Goal: Task Accomplishment & Management: Use online tool/utility

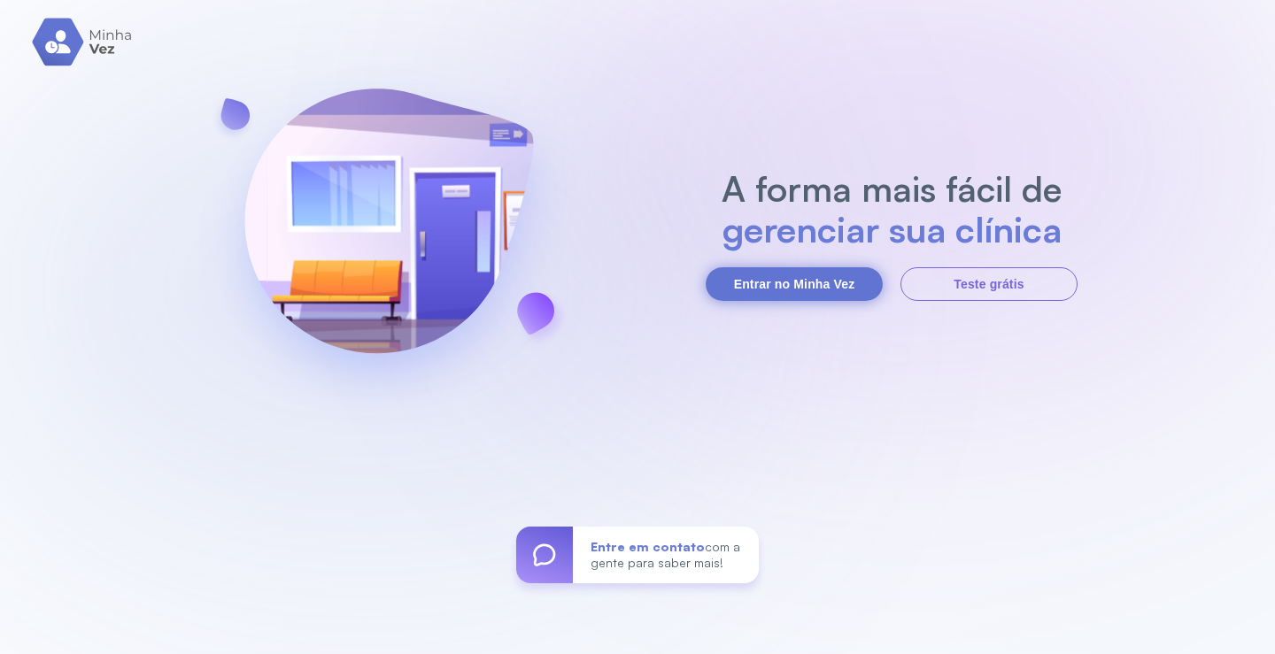
click at [792, 277] on button "Entrar no Minha Vez" at bounding box center [794, 284] width 177 height 34
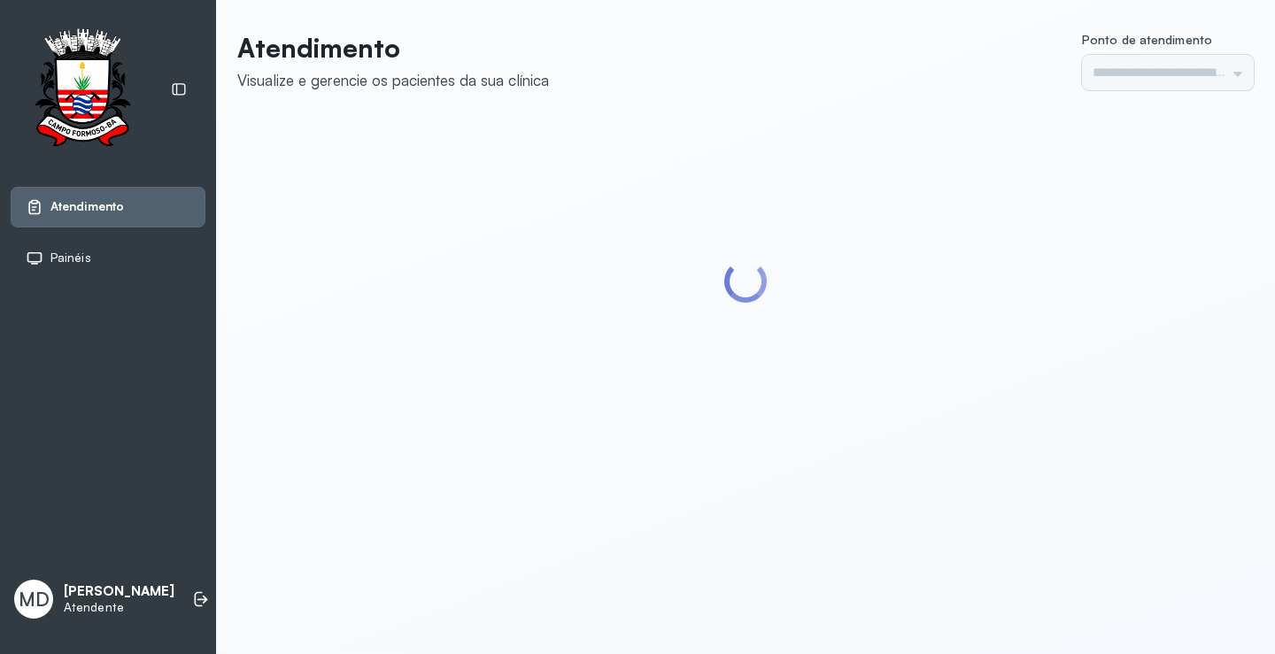
type input "*********"
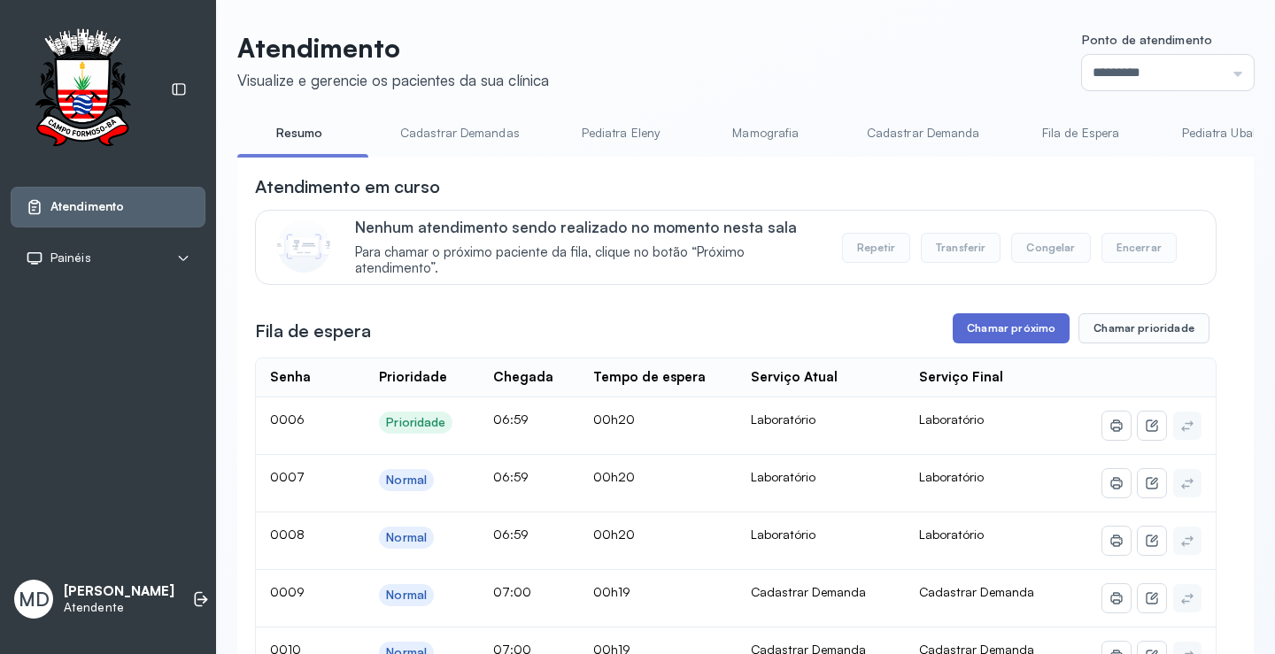
click at [1012, 325] on button "Chamar próximo" at bounding box center [1011, 328] width 117 height 30
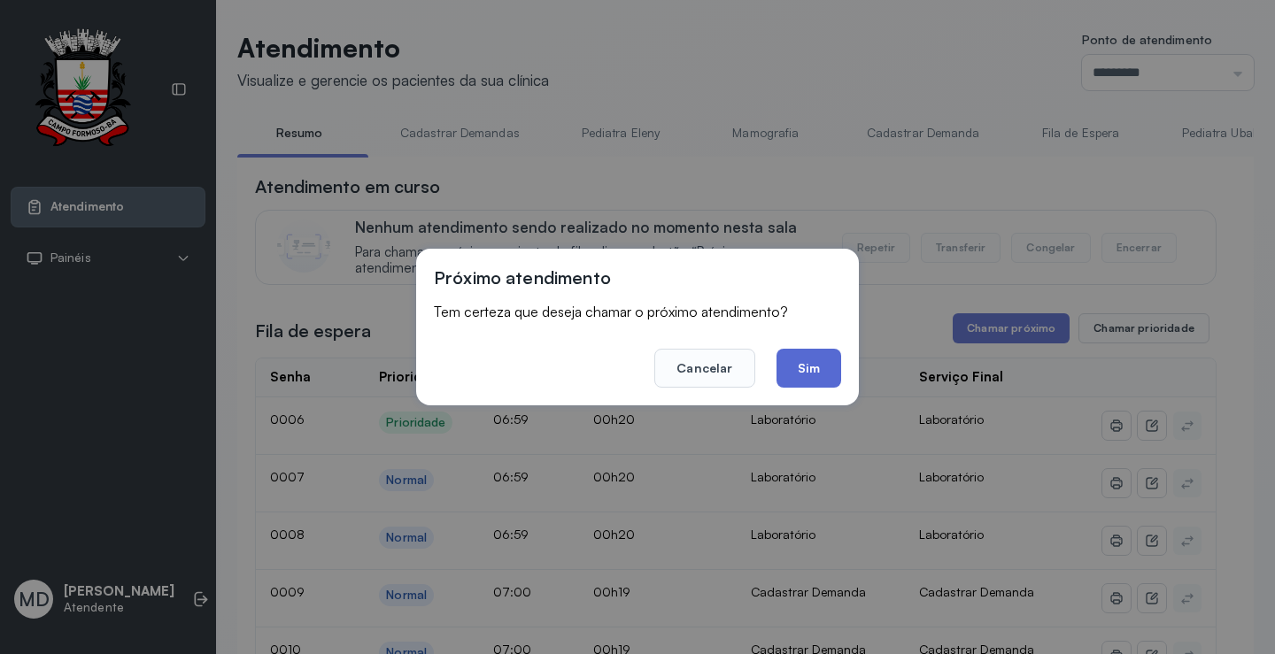
drag, startPoint x: 800, startPoint y: 364, endPoint x: 806, endPoint y: 347, distance: 17.9
click at [800, 362] on button "Sim" at bounding box center [809, 368] width 65 height 39
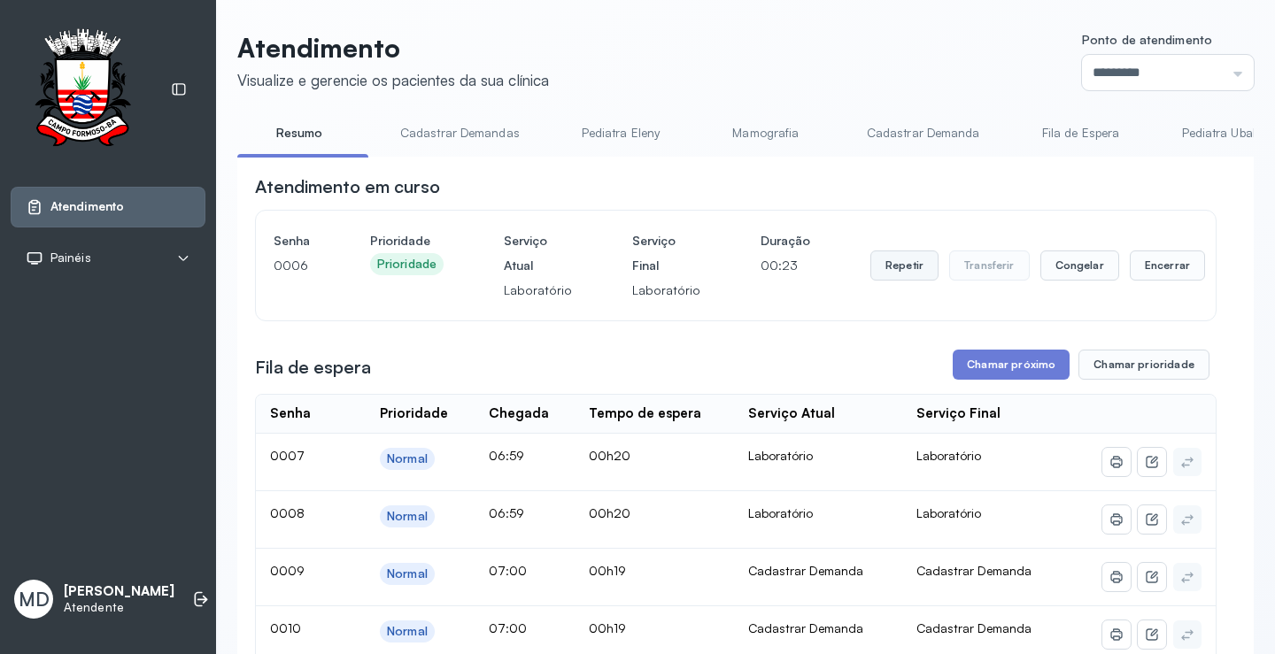
click at [889, 267] on button "Repetir" at bounding box center [904, 266] width 68 height 30
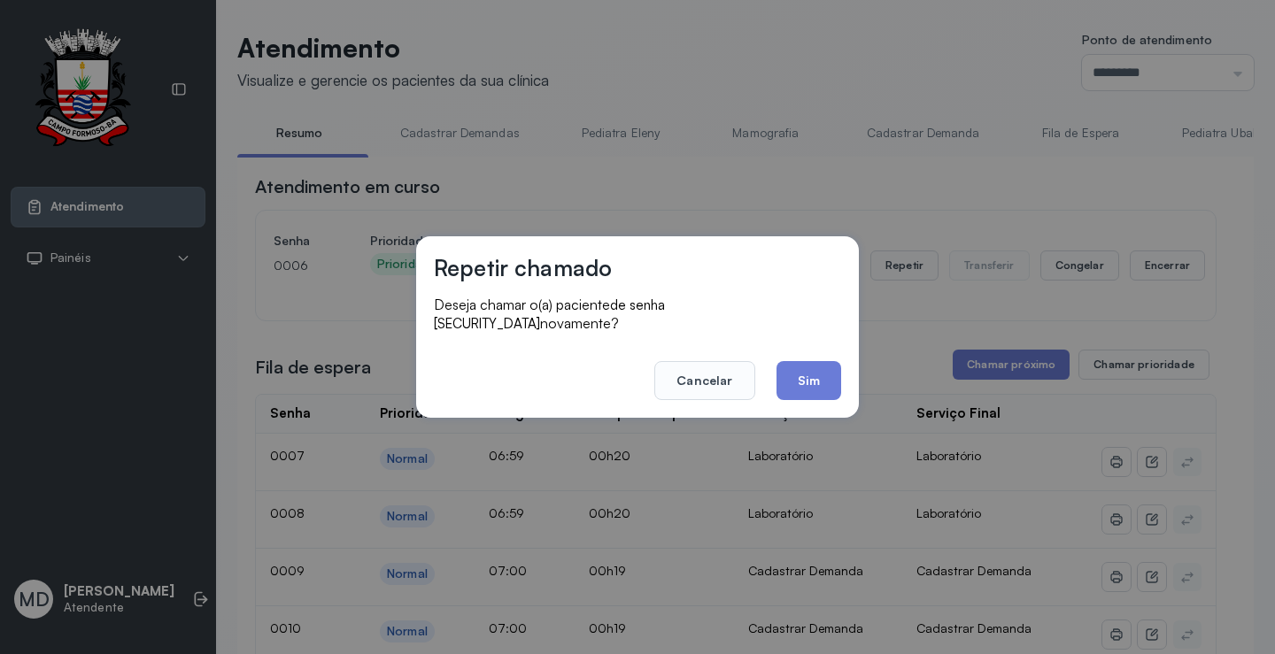
drag, startPoint x: 798, startPoint y: 375, endPoint x: 864, endPoint y: 360, distance: 67.9
click at [806, 374] on button "Sim" at bounding box center [809, 380] width 65 height 39
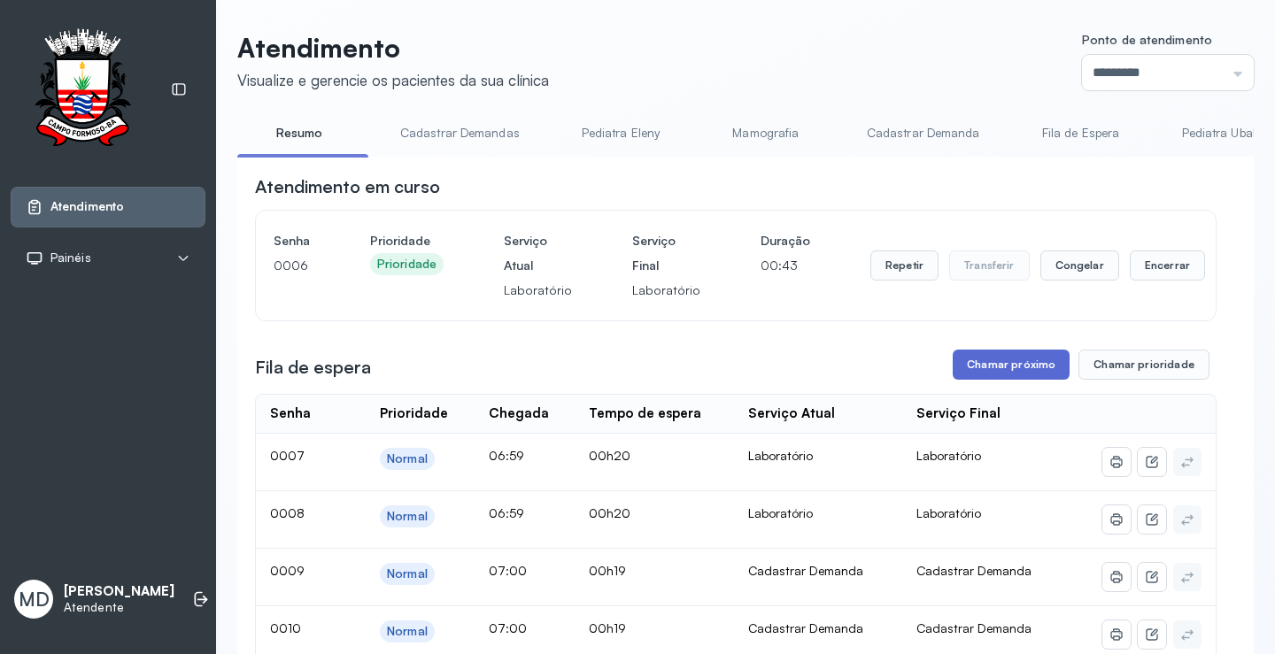
click at [1009, 367] on button "Chamar próximo" at bounding box center [1011, 365] width 117 height 30
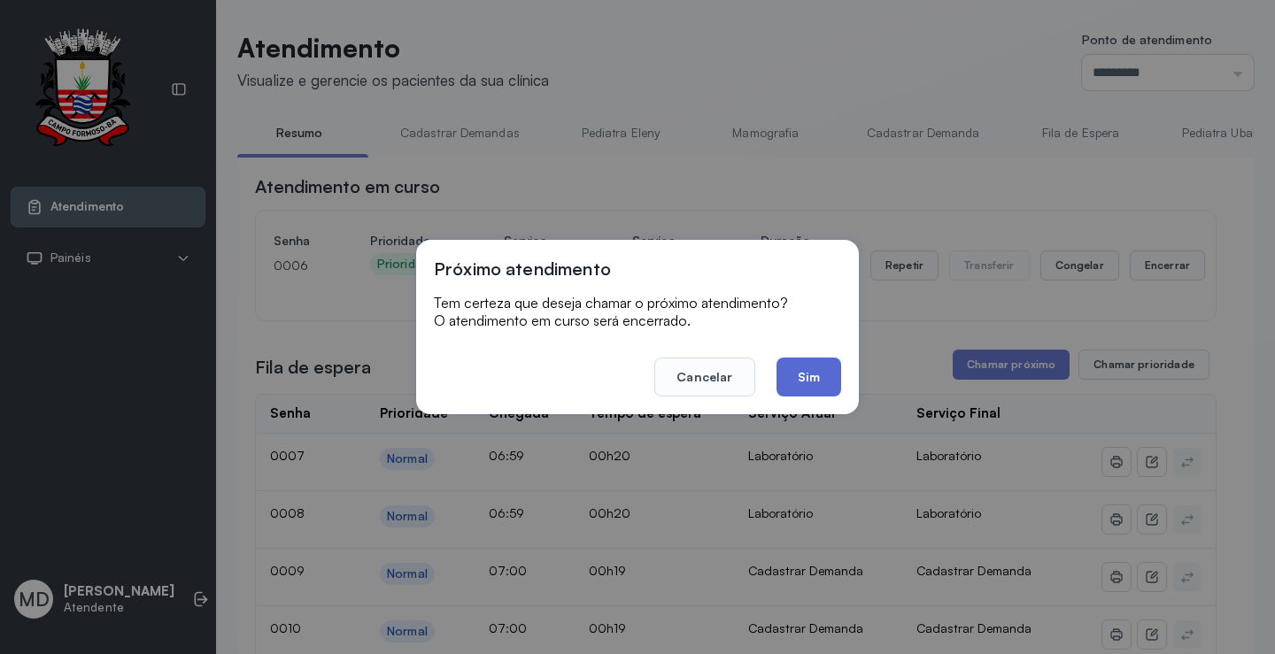
click at [792, 367] on button "Sim" at bounding box center [809, 377] width 65 height 39
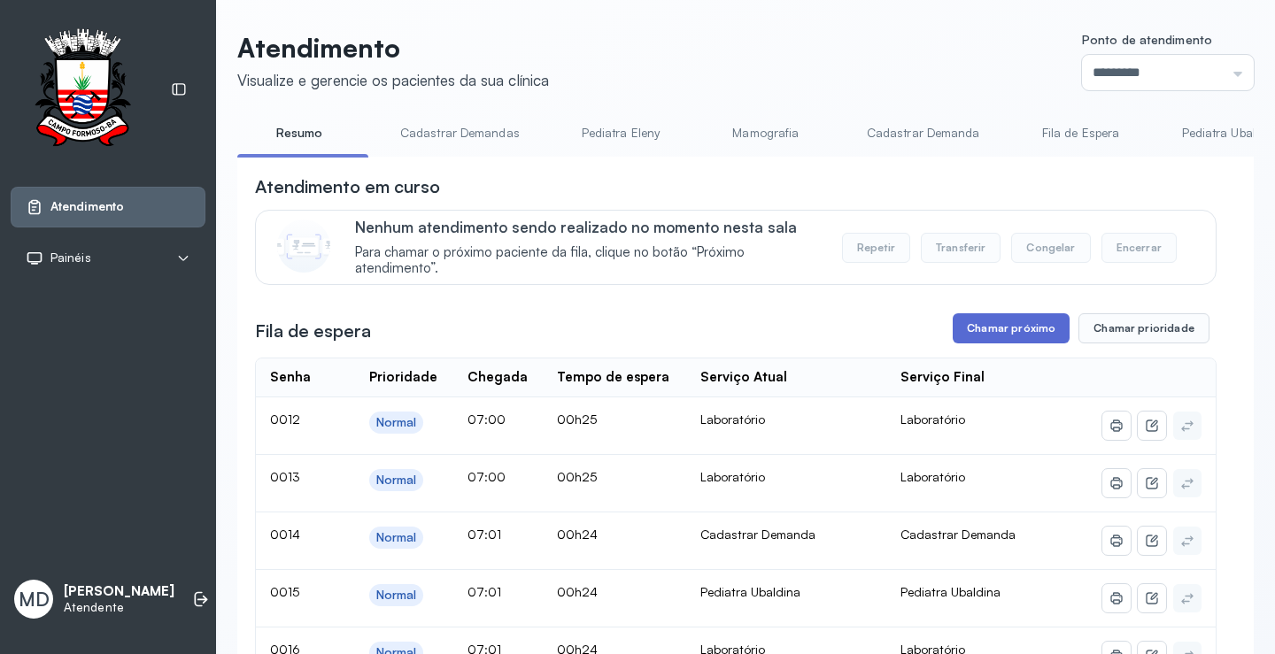
click at [1032, 334] on button "Chamar próximo" at bounding box center [1011, 328] width 117 height 30
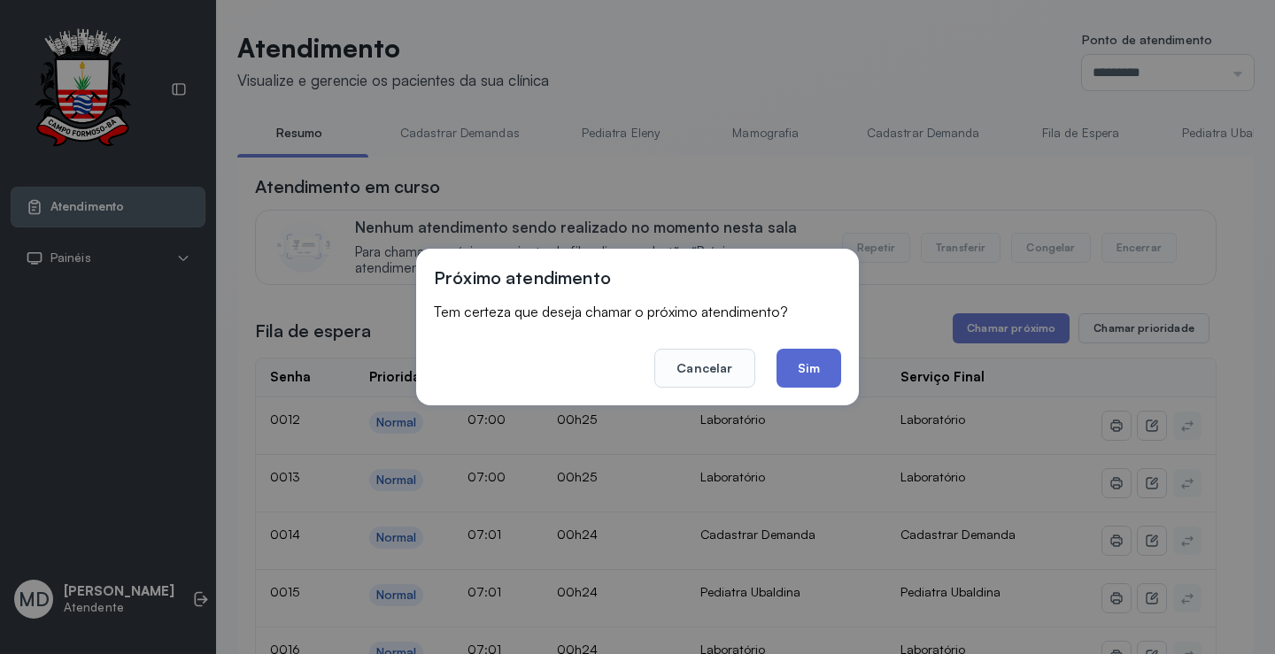
click at [805, 367] on button "Sim" at bounding box center [809, 368] width 65 height 39
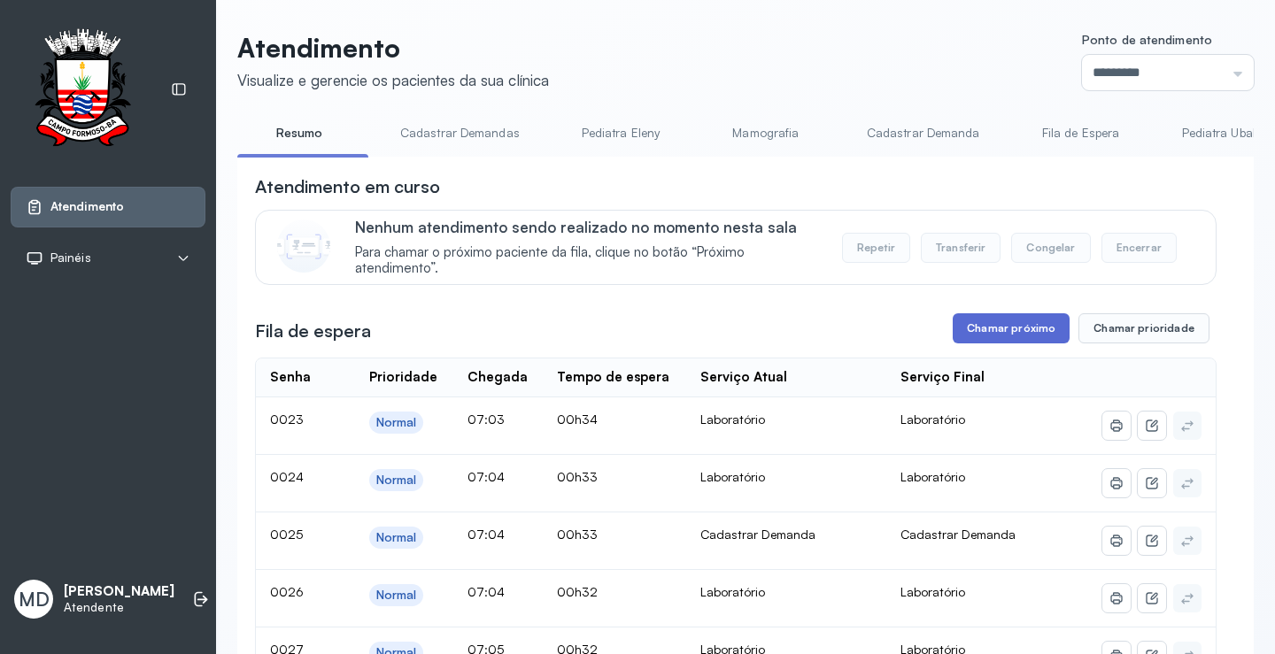
click at [1027, 334] on button "Chamar próximo" at bounding box center [1011, 328] width 117 height 30
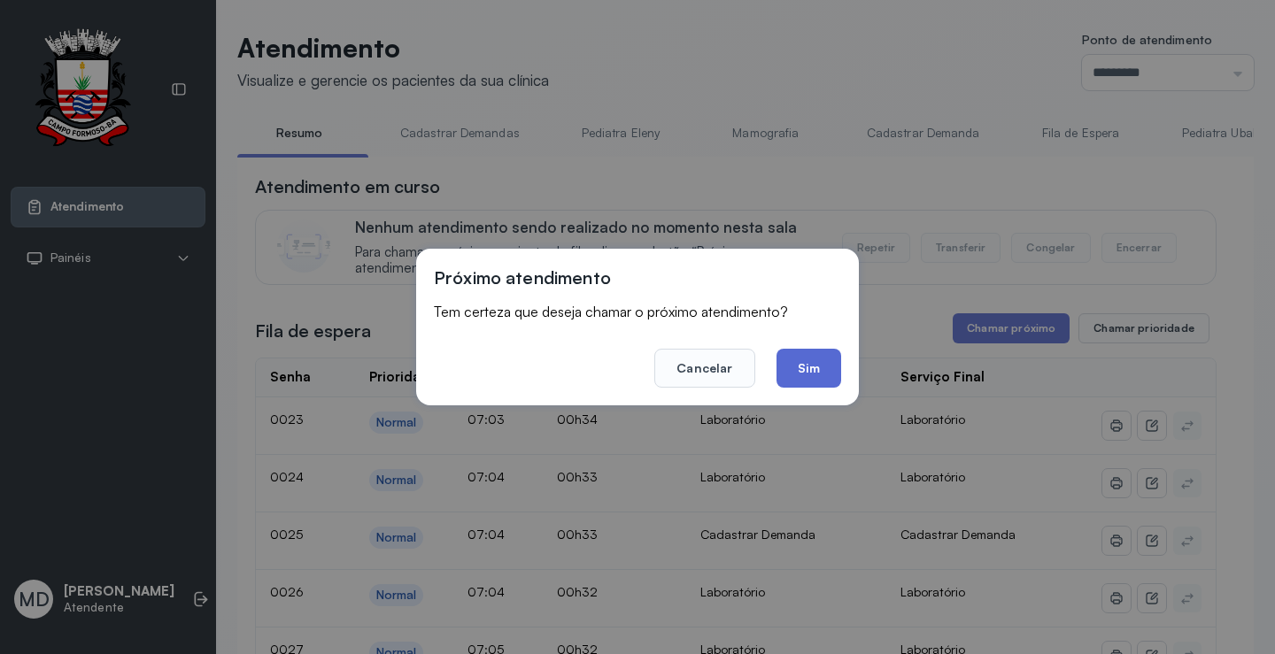
click at [824, 368] on button "Sim" at bounding box center [809, 368] width 65 height 39
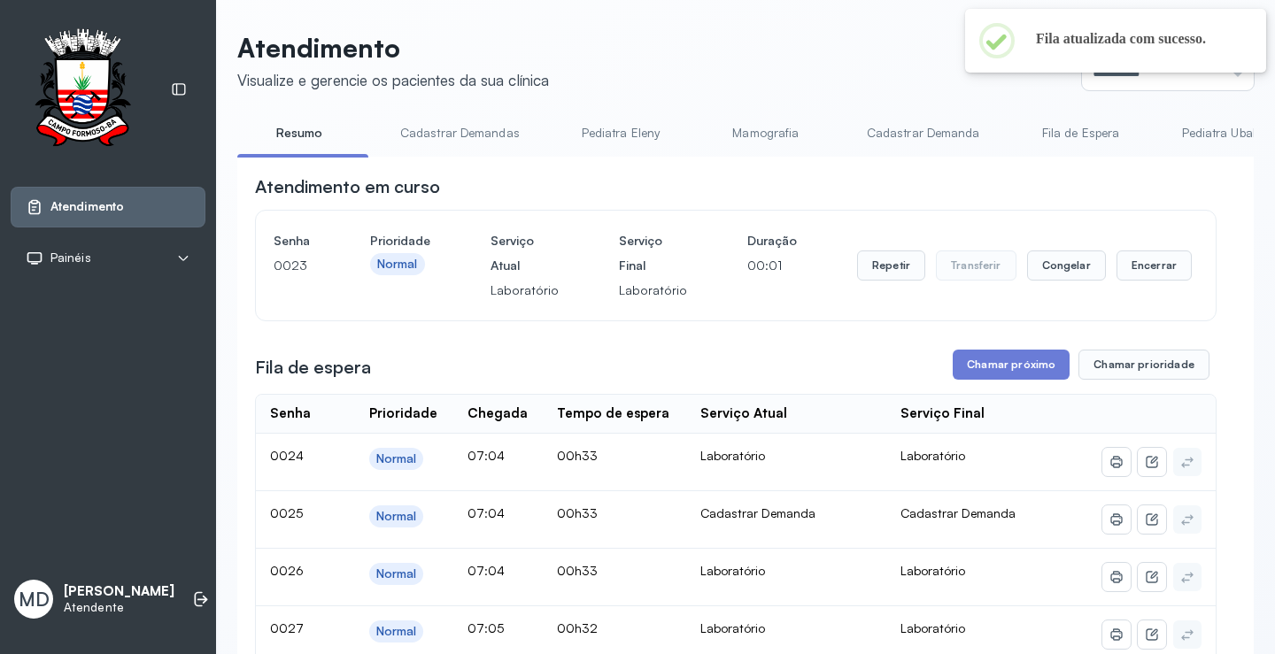
scroll to position [89, 0]
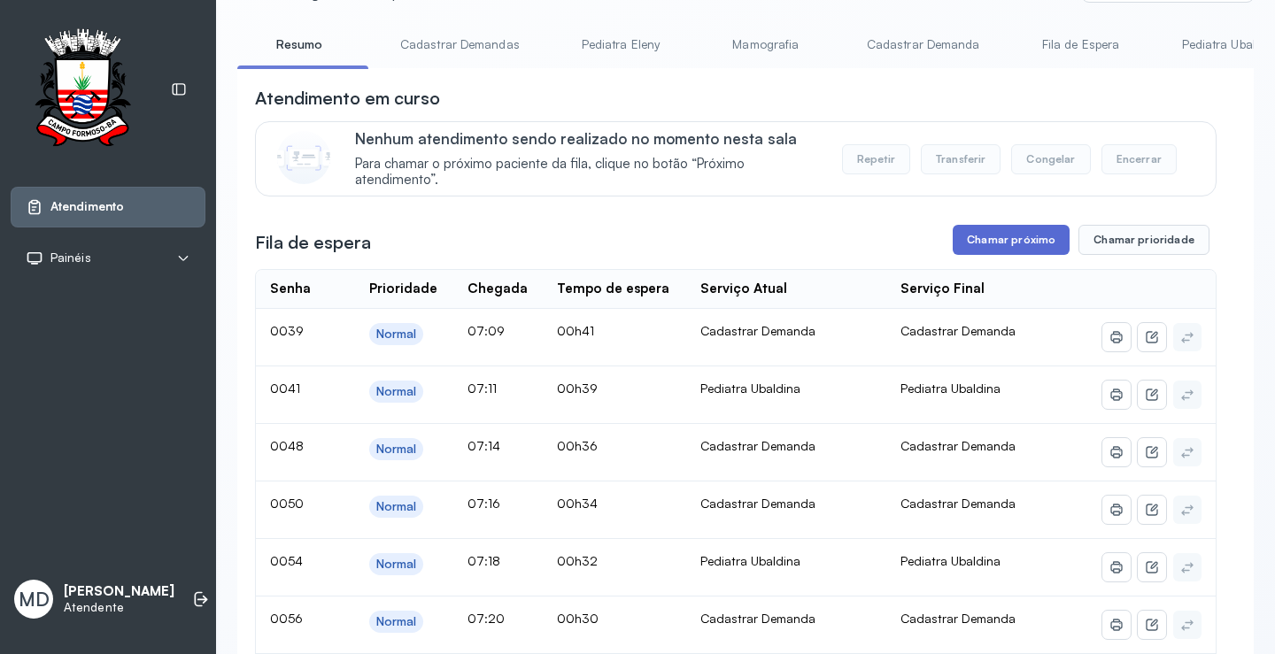
click at [1012, 236] on button "Chamar próximo" at bounding box center [1011, 240] width 117 height 30
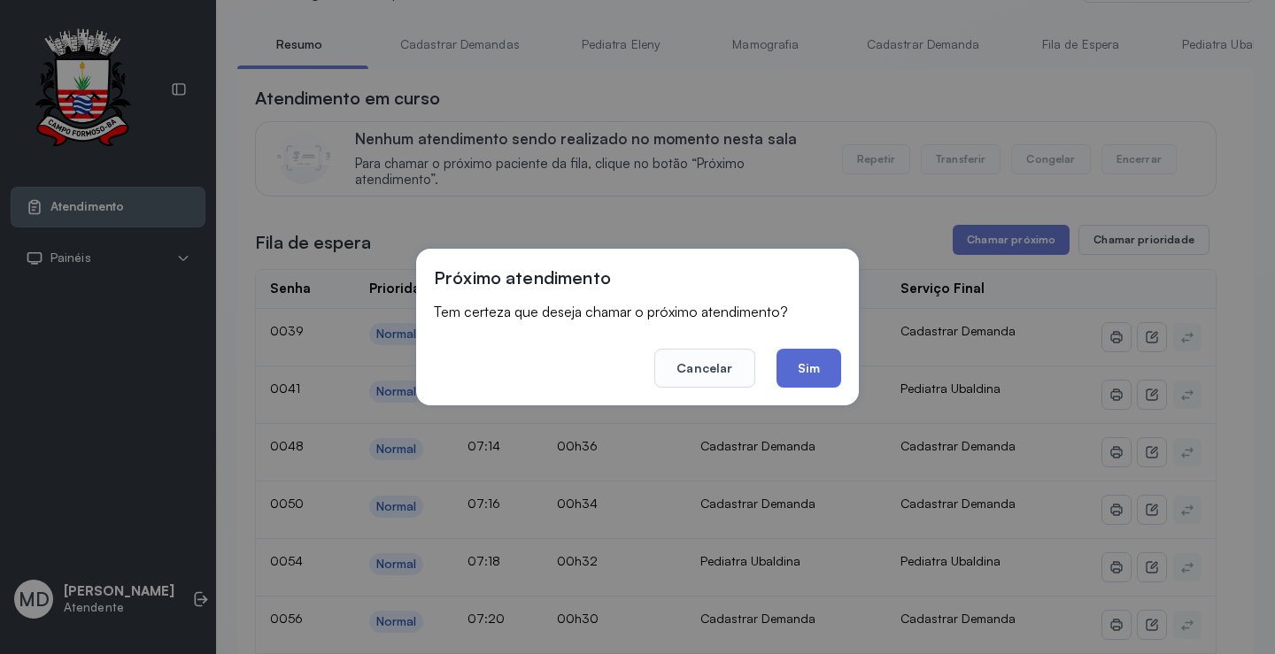
click at [800, 366] on button "Sim" at bounding box center [809, 368] width 65 height 39
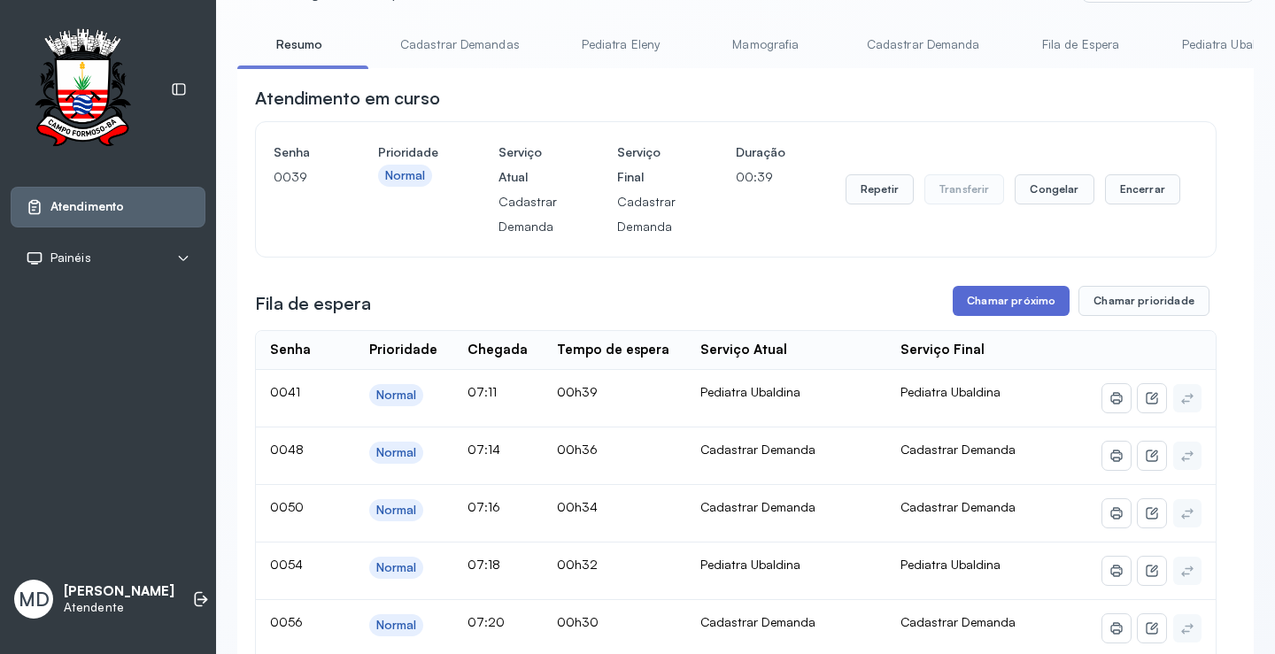
click at [985, 304] on button "Chamar próximo" at bounding box center [1011, 301] width 117 height 30
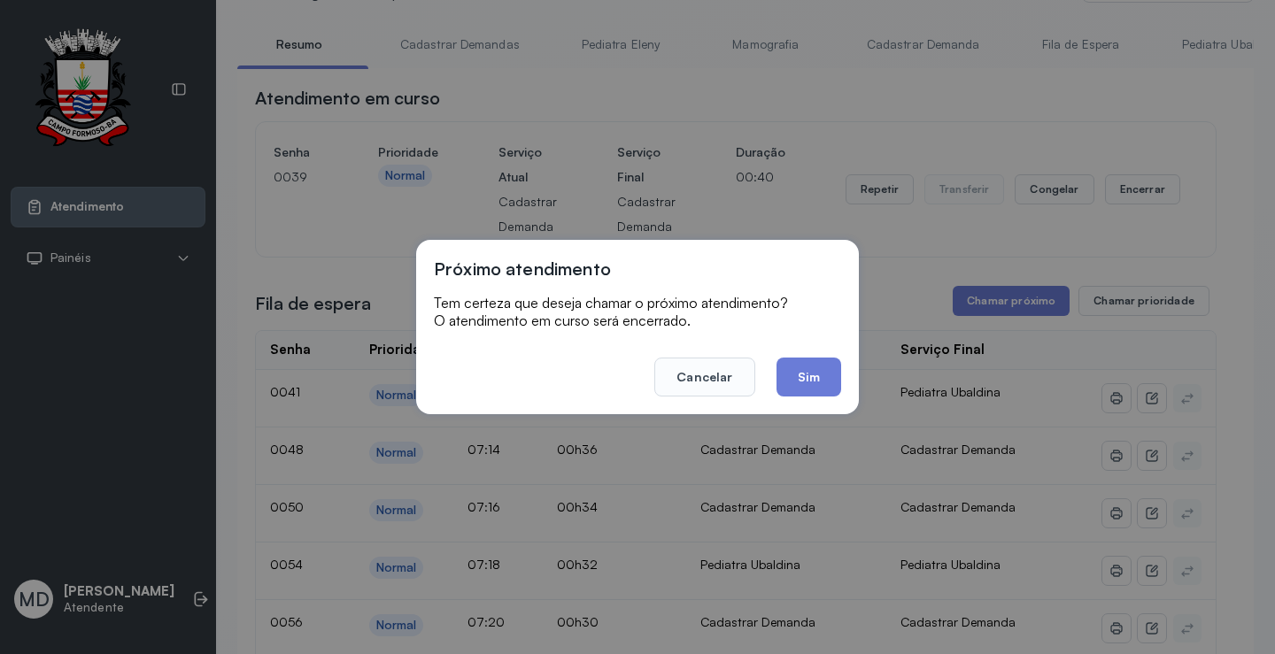
scroll to position [1, 0]
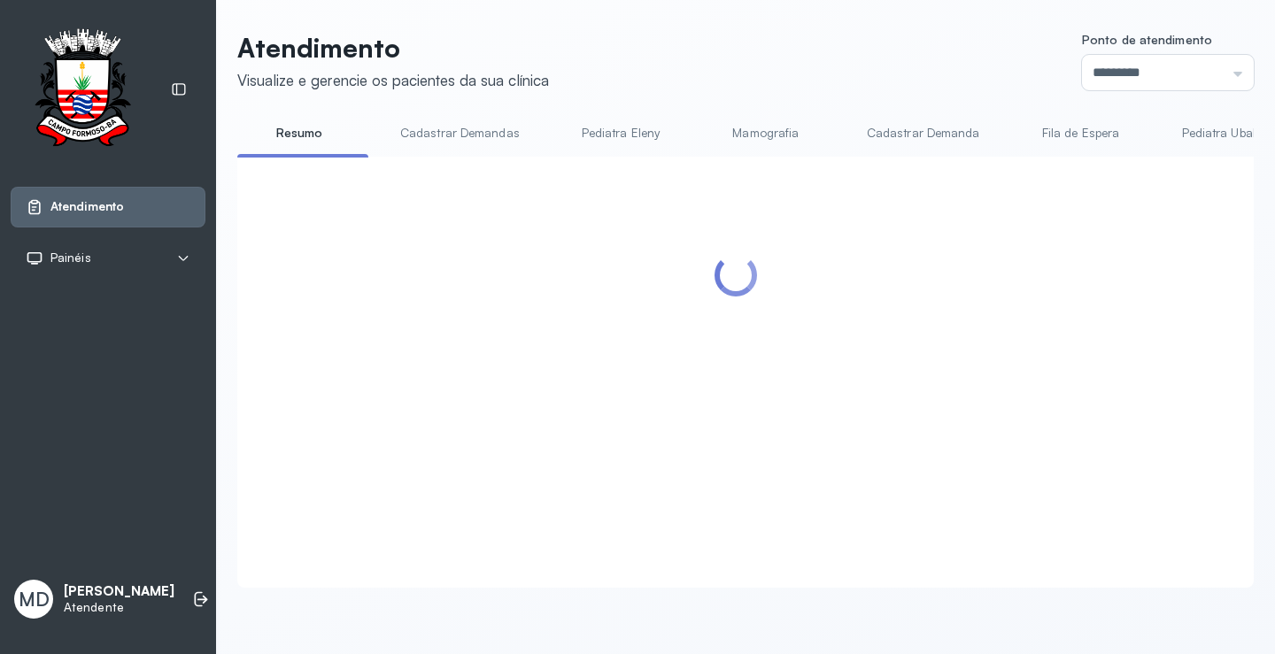
click at [802, 367] on div at bounding box center [736, 350] width 962 height 353
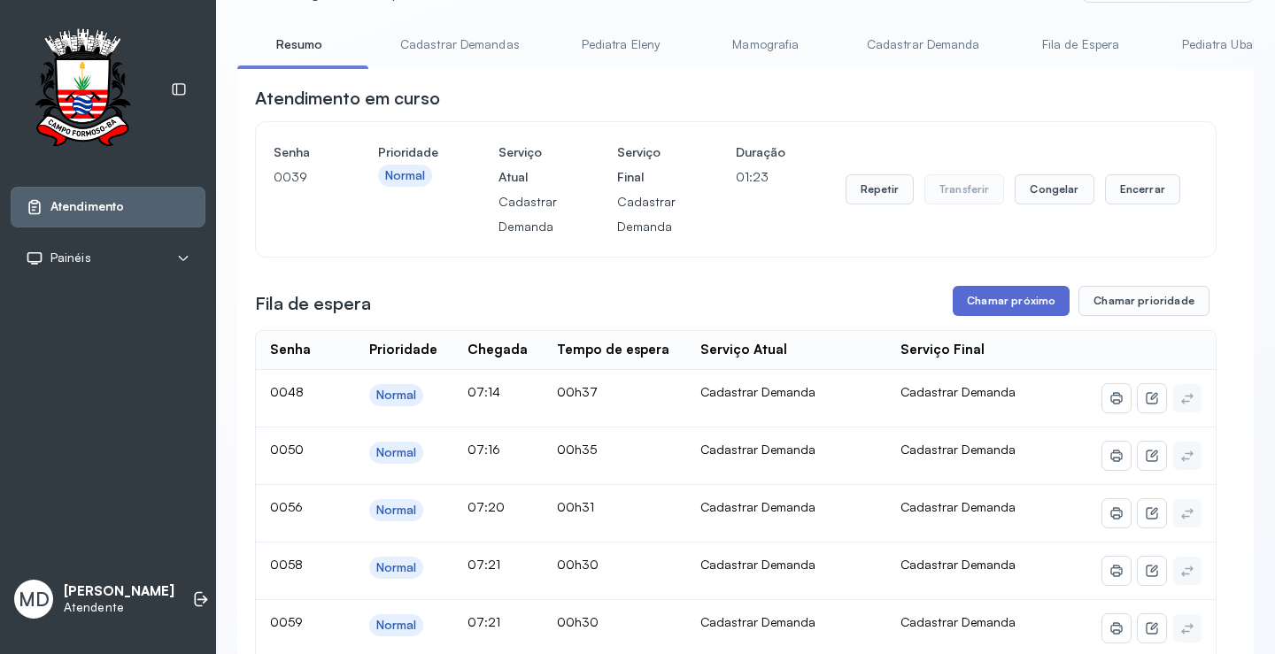
click at [1013, 308] on button "Chamar próximo" at bounding box center [1011, 301] width 117 height 30
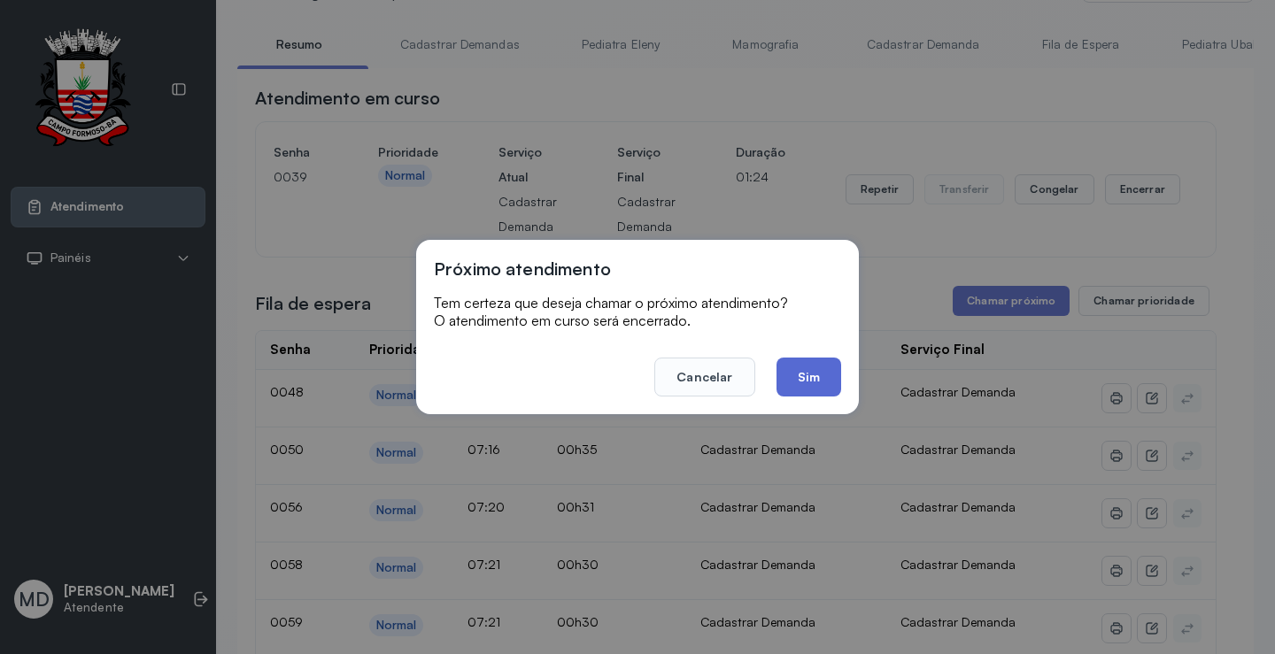
click at [800, 375] on button "Sim" at bounding box center [809, 377] width 65 height 39
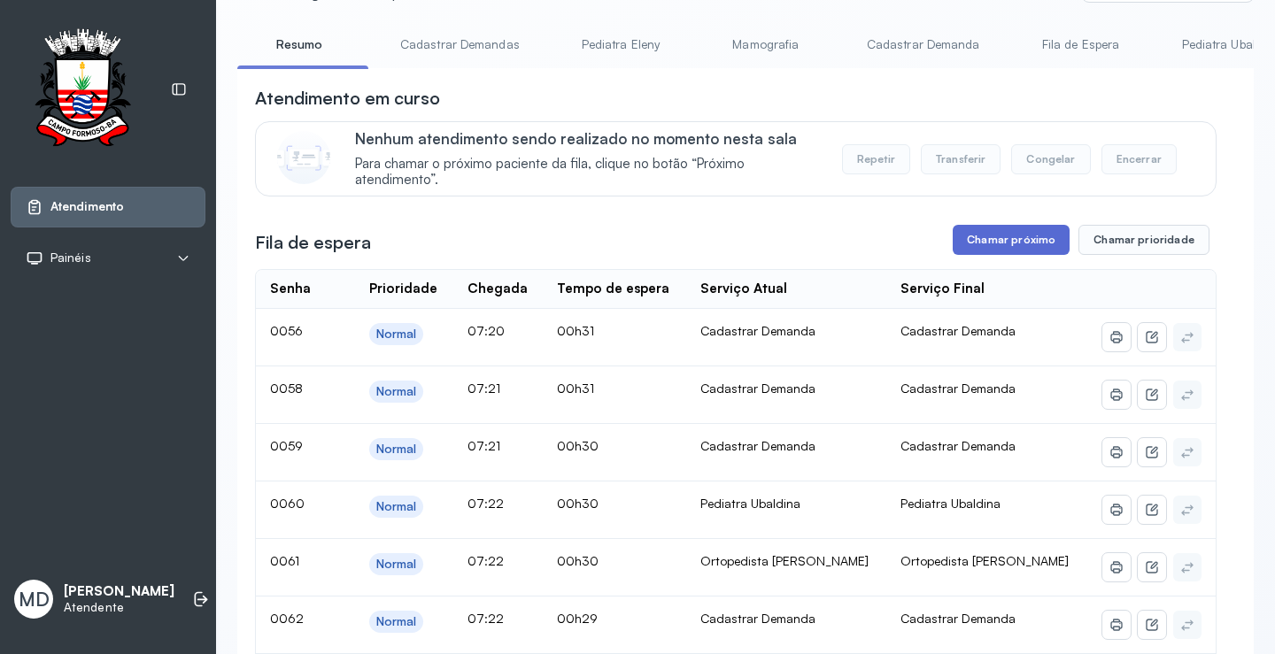
click at [1009, 240] on button "Chamar próximo" at bounding box center [1011, 240] width 117 height 30
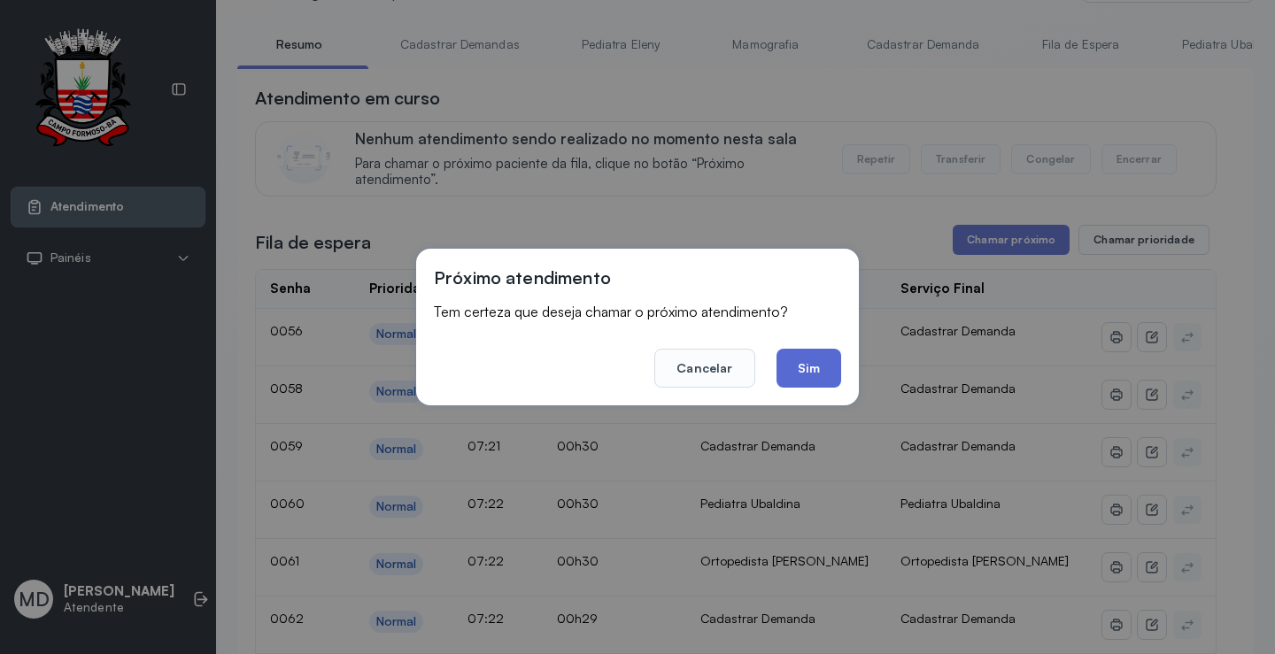
click at [808, 364] on button "Sim" at bounding box center [809, 368] width 65 height 39
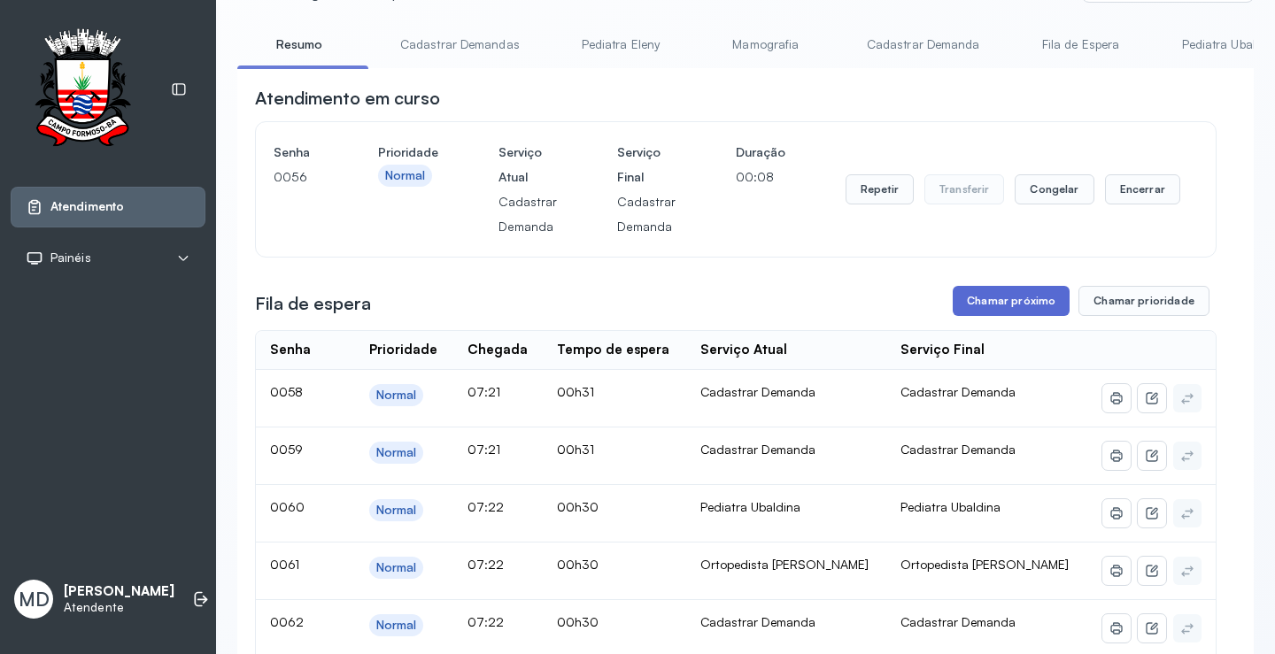
click at [995, 302] on button "Chamar próximo" at bounding box center [1011, 301] width 117 height 30
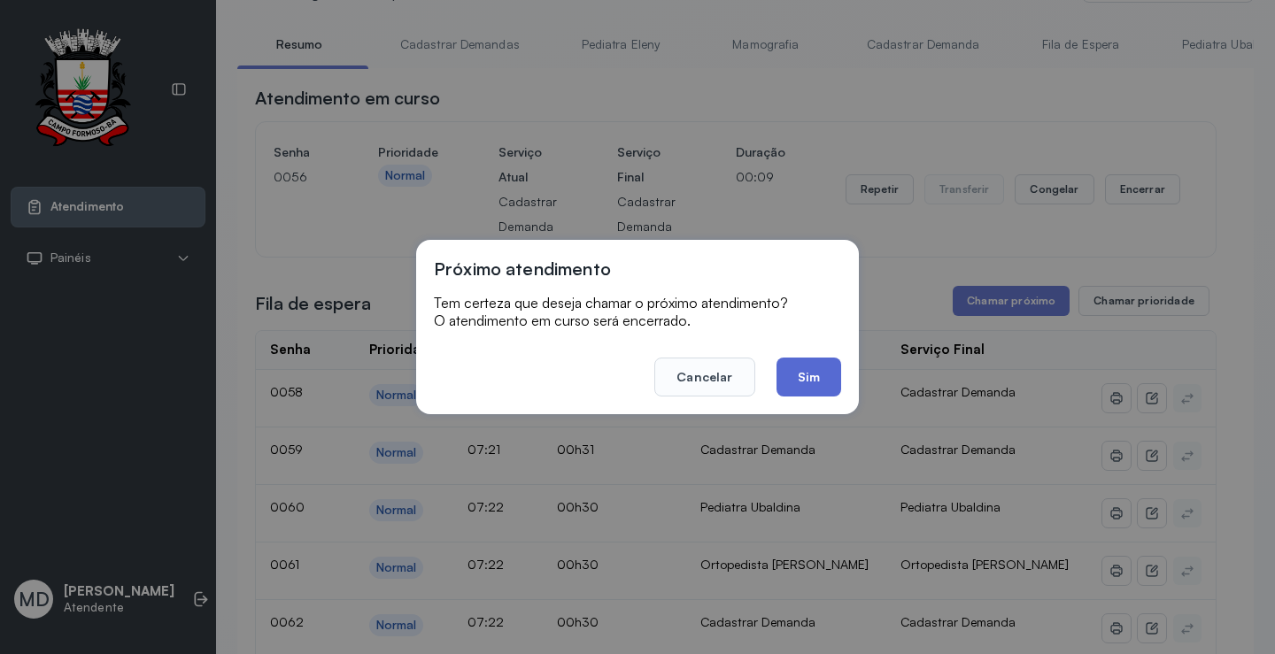
click at [818, 367] on button "Sim" at bounding box center [809, 377] width 65 height 39
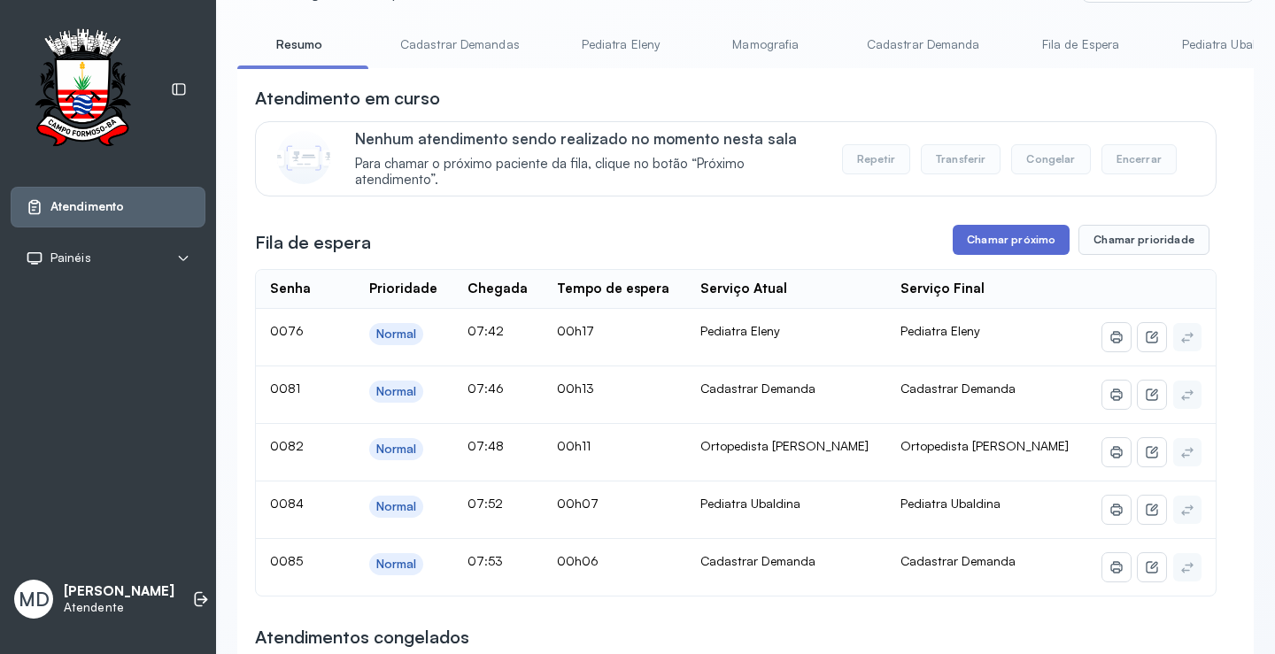
click at [1025, 239] on button "Chamar próximo" at bounding box center [1011, 240] width 117 height 30
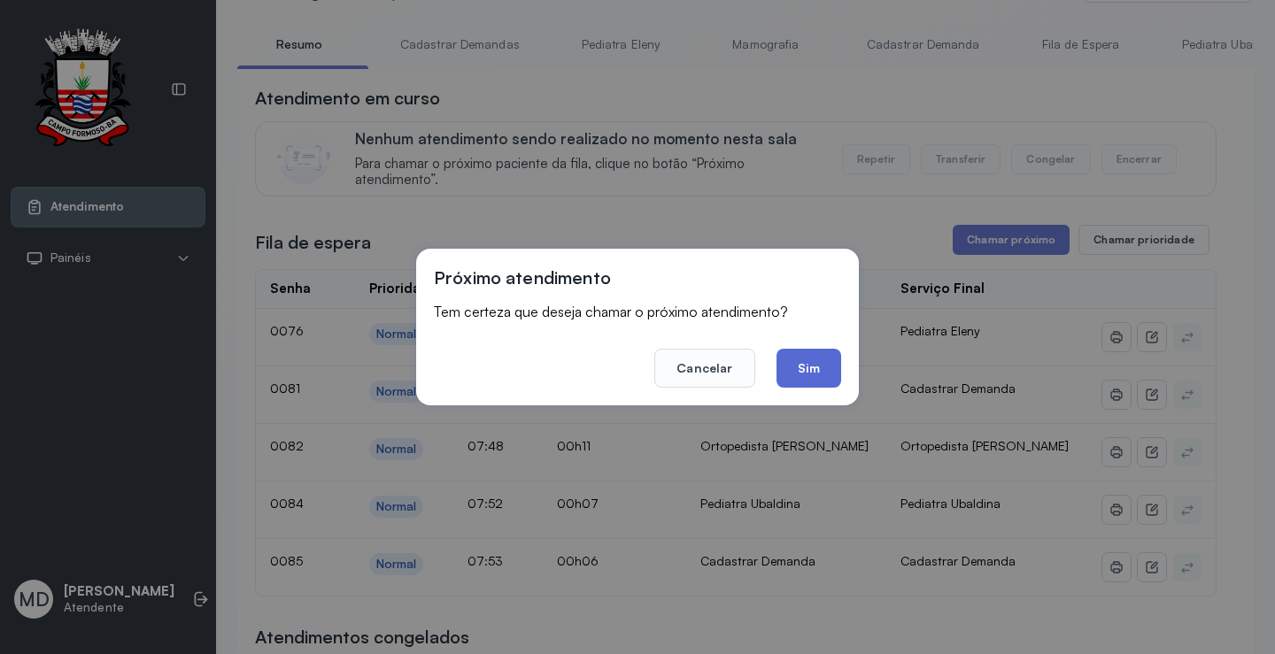
click at [816, 367] on button "Sim" at bounding box center [809, 368] width 65 height 39
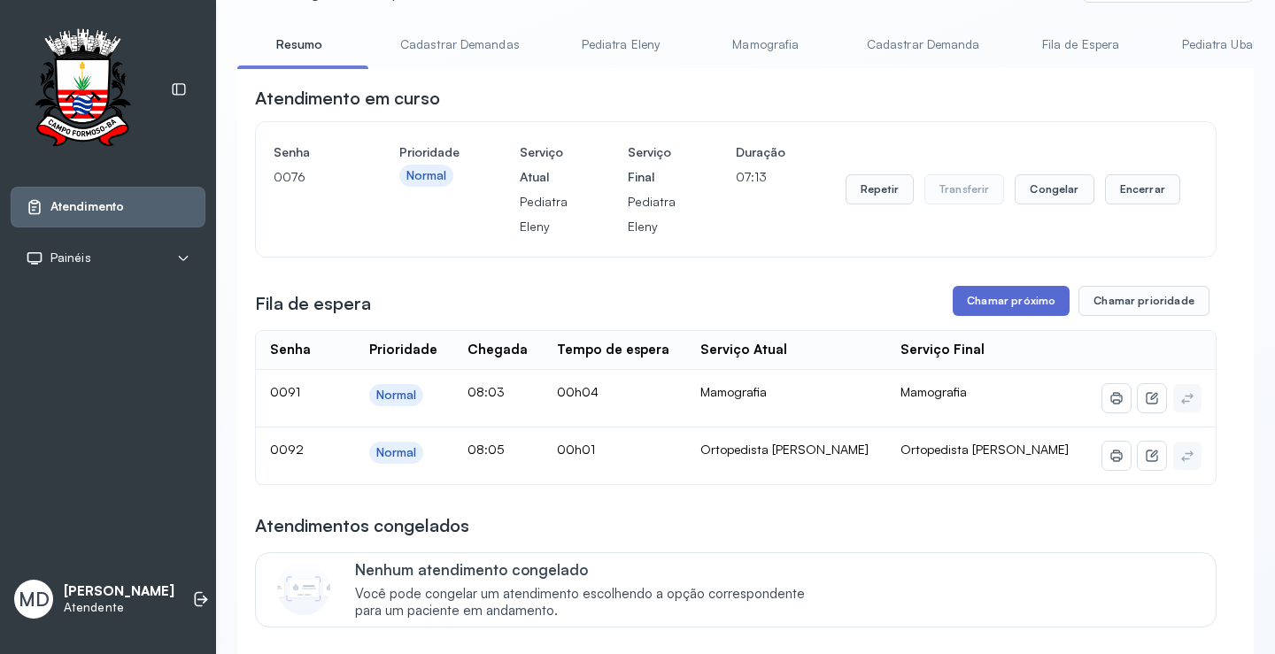
click at [1015, 296] on button "Chamar próximo" at bounding box center [1011, 301] width 117 height 30
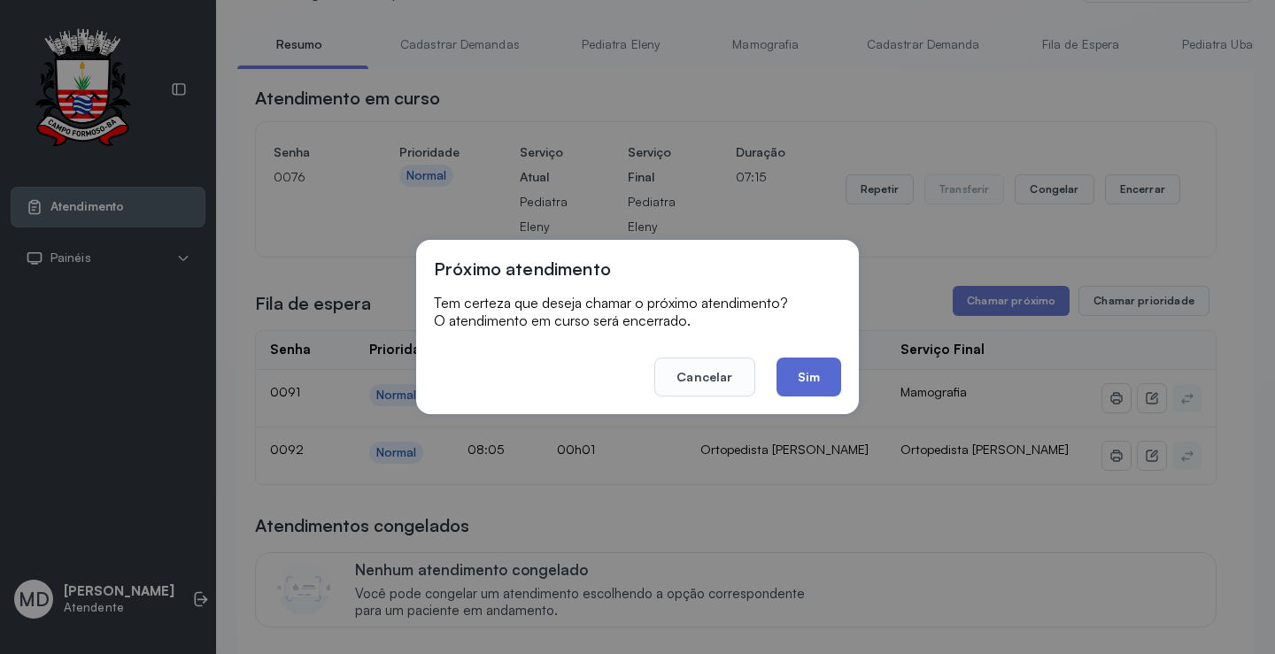
click at [802, 375] on button "Sim" at bounding box center [809, 377] width 65 height 39
